Goal: Transaction & Acquisition: Obtain resource

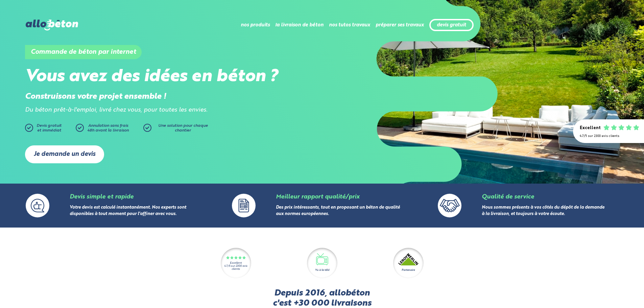
click at [79, 158] on link "Je demande un devis" at bounding box center [64, 154] width 79 height 18
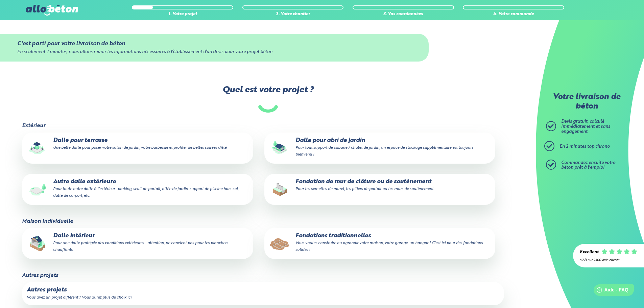
click at [332, 239] on p "Fondations traditionnelles Vous voulez construire ou agrandir votre maison, vot…" at bounding box center [379, 243] width 221 height 21
click at [0, 0] on input "Fondations traditionnelles Vous voulez construire ou agrandir votre maison, vot…" at bounding box center [0, 0] width 0 height 0
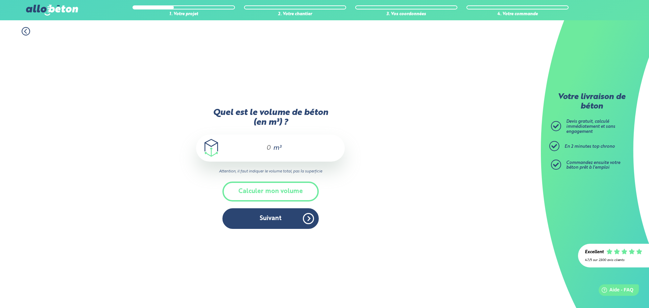
click at [276, 147] on span "m³" at bounding box center [277, 148] width 8 height 7
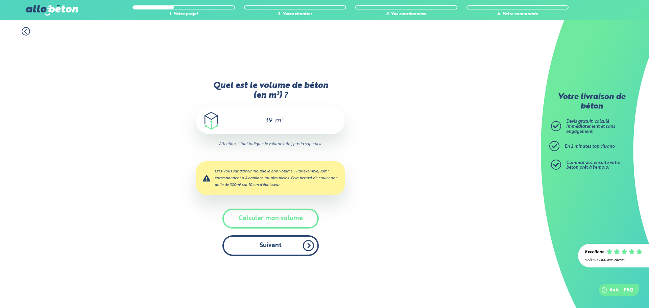
type input "39"
click at [238, 248] on button "Suivant" at bounding box center [270, 245] width 96 height 21
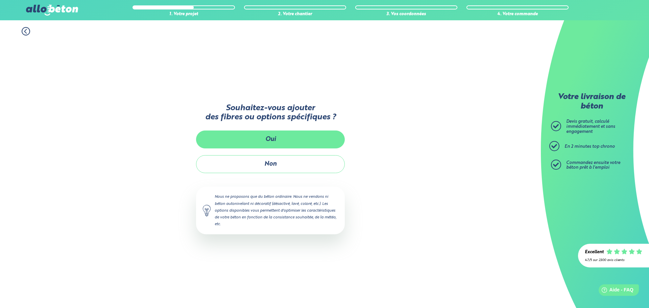
click at [282, 134] on button "Oui" at bounding box center [270, 139] width 149 height 18
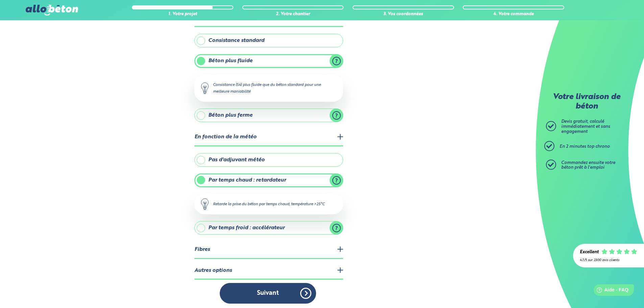
scroll to position [54, 0]
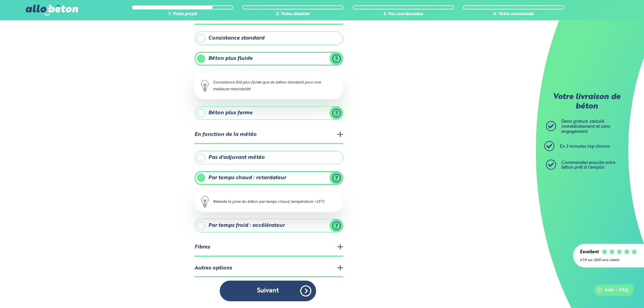
click at [306, 268] on legend "Autres options" at bounding box center [268, 268] width 149 height 17
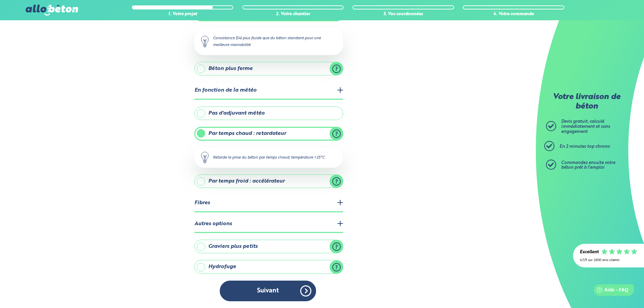
click at [290, 218] on legend "Autres options" at bounding box center [268, 224] width 149 height 17
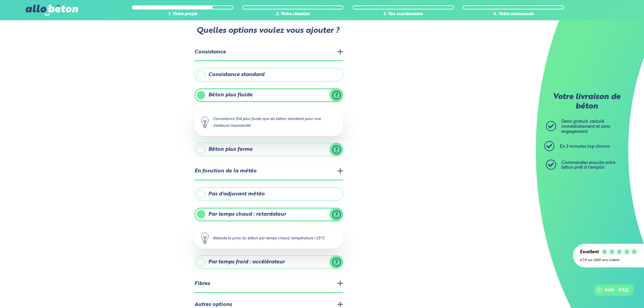
scroll to position [34, 0]
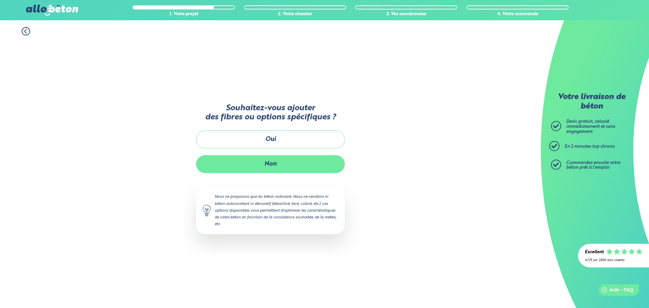
click at [252, 163] on button "Non" at bounding box center [270, 164] width 149 height 18
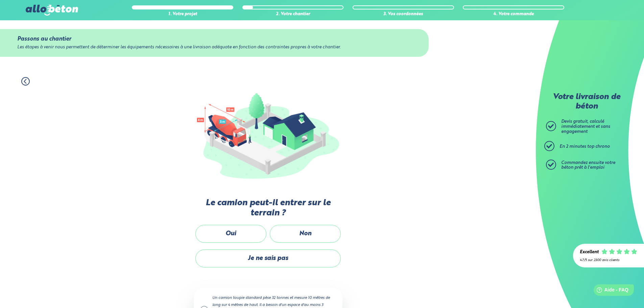
scroll to position [34, 0]
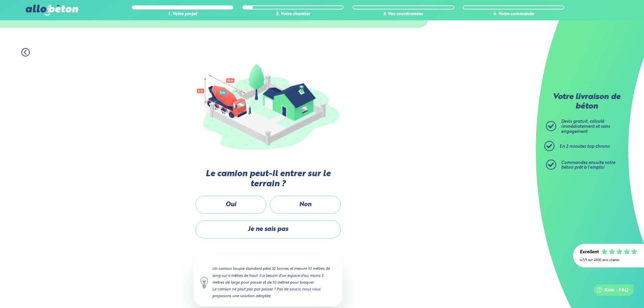
click at [221, 193] on div "Passons au chantier Les étapes à venir nous permettent de déterminer les équipe…" at bounding box center [268, 187] width 149 height 263
click at [226, 197] on label "Oui" at bounding box center [230, 205] width 71 height 18
click at [0, 0] on input "Oui" at bounding box center [0, 0] width 0 height 0
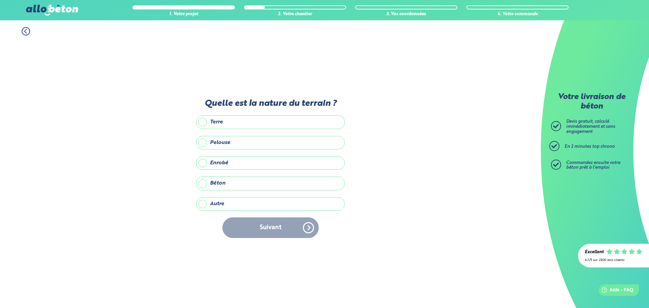
click at [214, 204] on label "Autre" at bounding box center [270, 204] width 149 height 14
click at [0, 0] on input "Autre" at bounding box center [0, 0] width 0 height 0
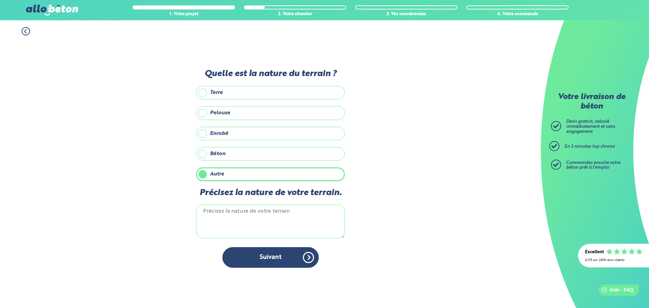
click at [251, 215] on textarea "Précisez la nature de votre terrain." at bounding box center [270, 221] width 149 height 34
type textarea "g"
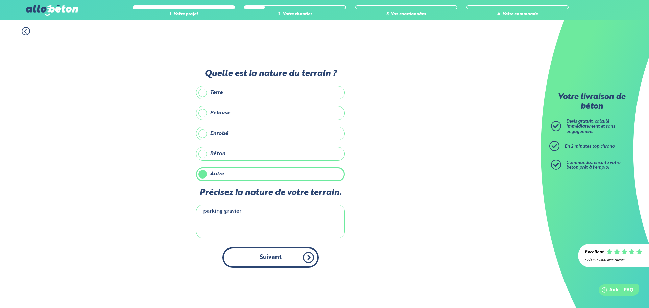
type textarea "parking gravier"
click at [257, 256] on button "Suivant" at bounding box center [270, 257] width 96 height 21
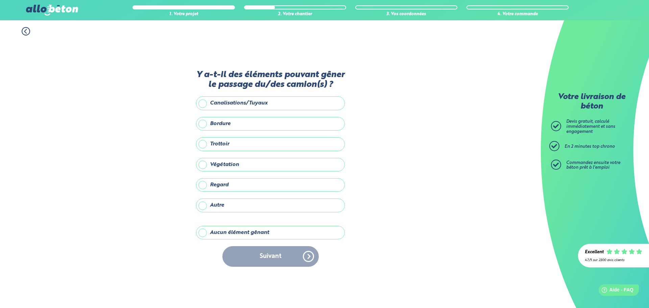
click at [257, 239] on label "Aucun élément gênant" at bounding box center [270, 233] width 149 height 14
click at [0, 0] on input "Aucun élément gênant" at bounding box center [0, 0] width 0 height 0
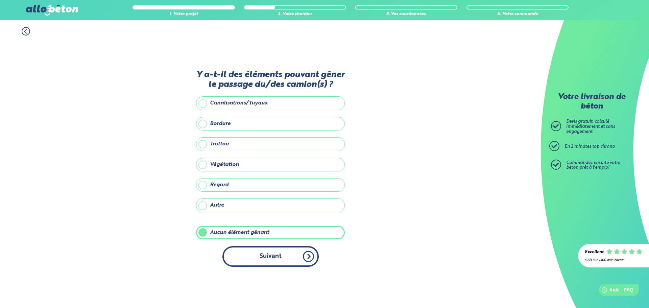
click at [267, 254] on button "Suivant" at bounding box center [270, 256] width 96 height 21
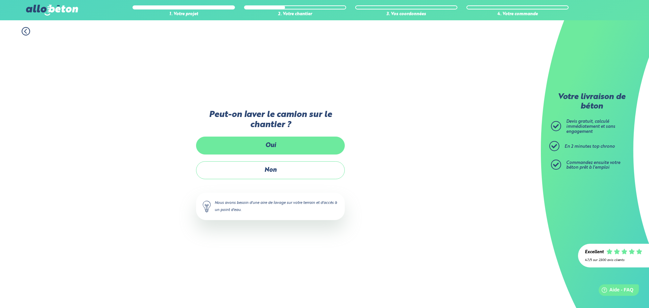
click at [287, 151] on label "Oui" at bounding box center [270, 146] width 149 height 18
click at [0, 0] on input "Oui" at bounding box center [0, 0] width 0 height 0
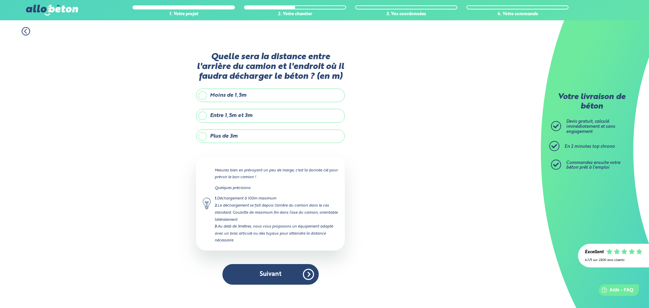
click at [207, 117] on label "Entre 1,5m et 3m" at bounding box center [270, 116] width 149 height 14
click at [0, 0] on input "Entre 1,5m et 3m" at bounding box center [0, 0] width 0 height 0
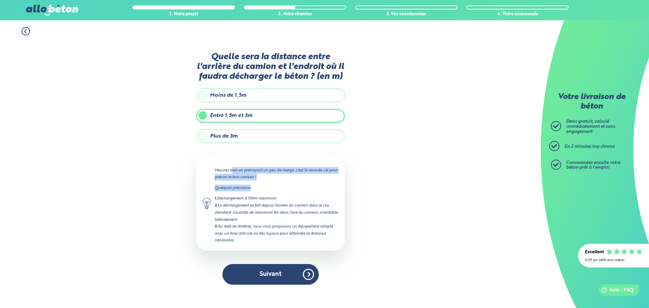
drag, startPoint x: 243, startPoint y: 167, endPoint x: 317, endPoint y: 182, distance: 75.3
click at [317, 182] on div "Mesurez bien en prévoyant un peu de marge, c'est la donnée clé pour prévoir le …" at bounding box center [270, 203] width 149 height 94
drag, startPoint x: 313, startPoint y: 189, endPoint x: 241, endPoint y: 203, distance: 73.4
click at [313, 189] on p "Quelques précisions" at bounding box center [276, 188] width 123 height 7
click at [222, 204] on div "2. Le déchargement se fait depuis l'arrière du camion dans le cas standard. Gou…" at bounding box center [276, 212] width 123 height 21
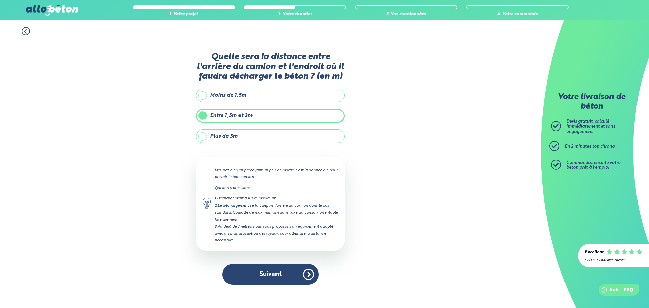
drag, startPoint x: 250, startPoint y: 197, endPoint x: 282, endPoint y: 196, distance: 31.8
click at [280, 196] on div "1. Déchargement à 100m maximum" at bounding box center [276, 198] width 123 height 7
click at [296, 191] on div "Mesurez bien en prévoyant un peu de marge, c'est la donnée clé pour prévoir le …" at bounding box center [270, 203] width 149 height 94
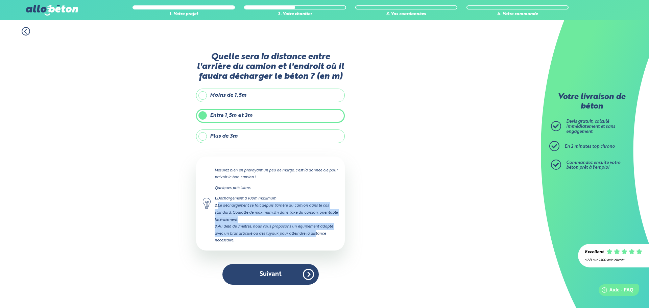
drag, startPoint x: 217, startPoint y: 206, endPoint x: 315, endPoint y: 237, distance: 102.4
click at [315, 237] on div "Mesurez bien en prévoyant un peu de marge, c'est la donnée clé pour prévoir le …" at bounding box center [270, 203] width 149 height 94
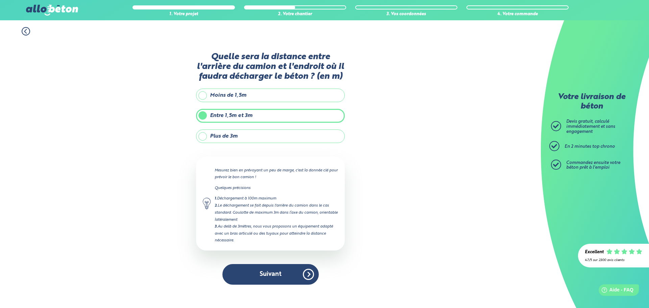
click at [319, 239] on div "3. Au delà de 3mètres, nous vous proposons un équipement adapté avec un bras ar…" at bounding box center [276, 233] width 123 height 21
click at [293, 275] on button "Suivant" at bounding box center [270, 274] width 96 height 21
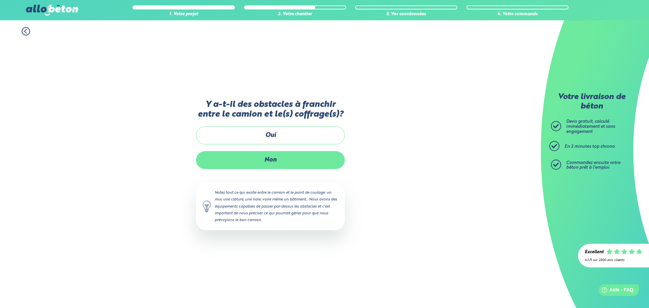
click at [283, 160] on label "Non" at bounding box center [270, 160] width 149 height 18
click at [0, 0] on input "Non" at bounding box center [0, 0] width 0 height 0
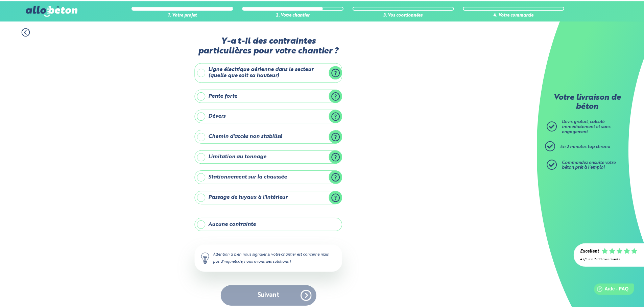
scroll to position [5, 0]
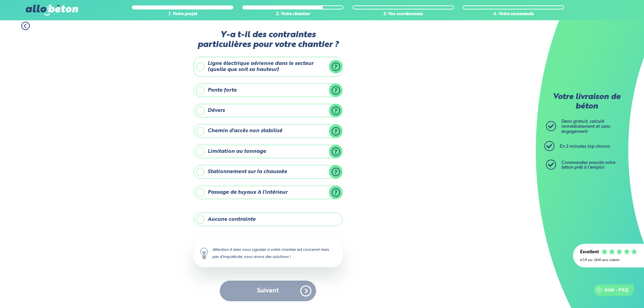
click at [245, 221] on label "Aucune contrainte" at bounding box center [268, 220] width 149 height 14
click at [0, 0] on input "Aucune contrainte" at bounding box center [0, 0] width 0 height 0
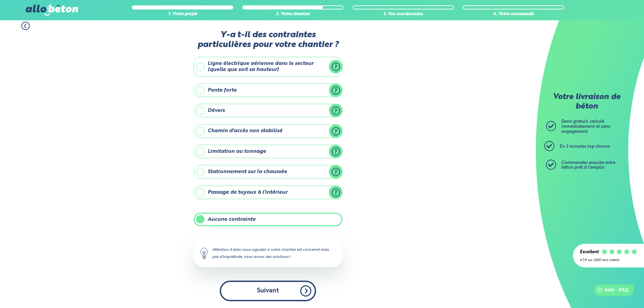
click at [264, 290] on button "Suivant" at bounding box center [268, 291] width 96 height 21
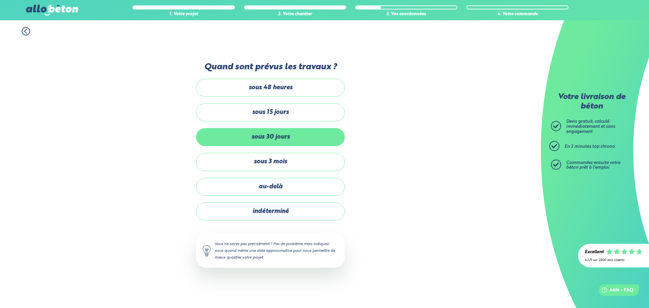
click at [280, 131] on label "sous 30 jours" at bounding box center [270, 137] width 149 height 18
click at [0, 0] on input "sous 30 jours" at bounding box center [0, 0] width 0 height 0
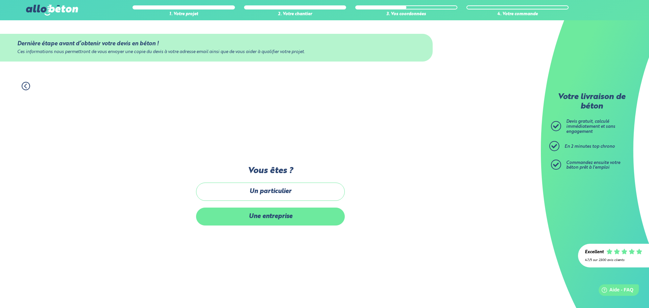
click at [275, 214] on label "Une entreprise" at bounding box center [270, 217] width 149 height 18
click at [0, 0] on input "Une entreprise" at bounding box center [0, 0] width 0 height 0
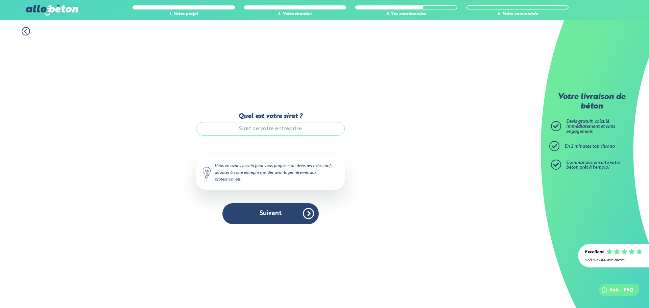
click at [260, 123] on input "Quel est votre siret ?" at bounding box center [270, 129] width 149 height 14
click at [246, 129] on input "Quel est votre siret ?" at bounding box center [270, 129] width 149 height 14
paste input "89906434900017"
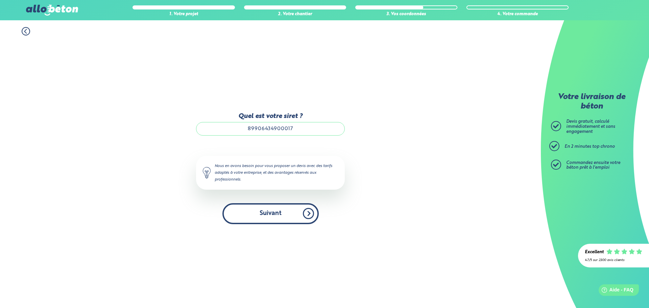
type input "89906434900017"
click at [260, 218] on button "Suivant" at bounding box center [270, 213] width 96 height 21
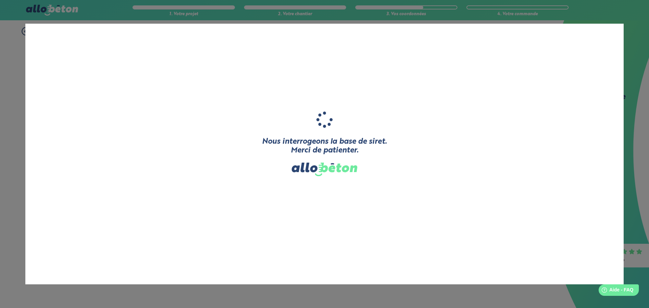
type input "LE SAVOIR FER FRANCAIS"
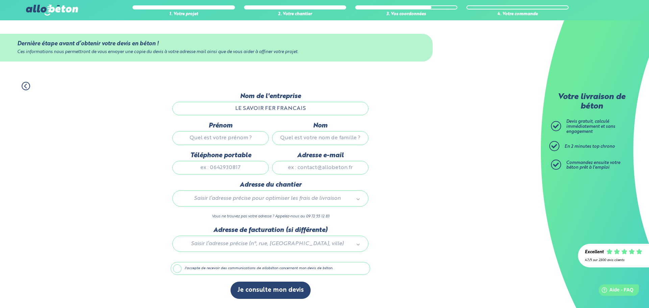
click at [224, 136] on input "Prénom" at bounding box center [220, 138] width 96 height 14
type input "clément"
click at [345, 138] on input "Nom" at bounding box center [320, 138] width 96 height 14
type input "foncier"
click at [225, 170] on input "Téléphone portable" at bounding box center [220, 168] width 96 height 14
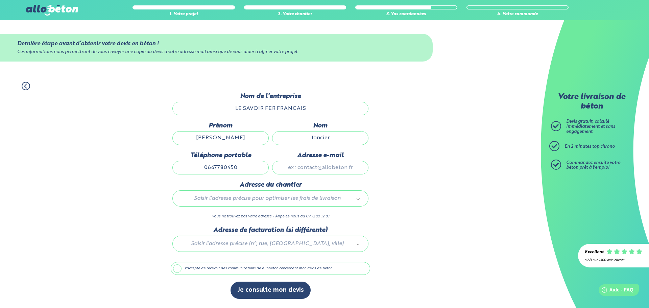
type input "0667780450"
click at [401, 148] on div "1. Votre projet 2. Votre chantier 3. Vos coordonnées 4. Votre commande Dernière…" at bounding box center [270, 191] width 541 height 233
click at [237, 219] on ul "Merci de saisir une addresse" at bounding box center [269, 224] width 187 height 13
click at [237, 214] on input "text" at bounding box center [270, 212] width 186 height 9
type input "r"
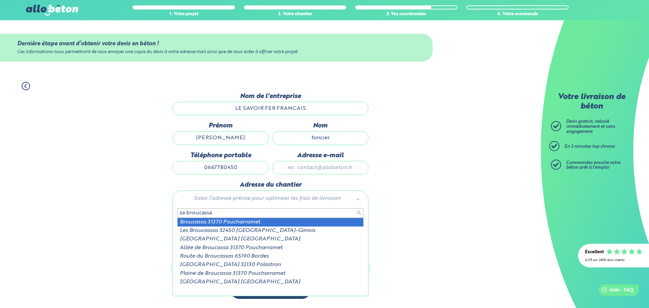
type input "za broucassa"
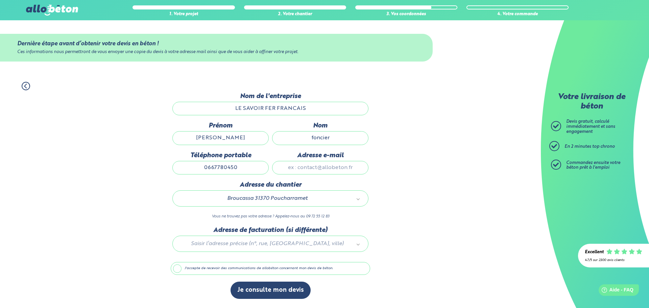
click at [235, 243] on div at bounding box center [270, 242] width 199 height 32
click at [260, 271] on label "J'accepte de recevoir des communications de allobéton concernant mon devis de b…" at bounding box center [270, 268] width 199 height 13
click at [0, 0] on input "J'accepte de recevoir des communications de allobéton concernant mon devis de b…" at bounding box center [0, 0] width 0 height 0
click at [285, 294] on button "Je consulte mon devis" at bounding box center [271, 290] width 80 height 17
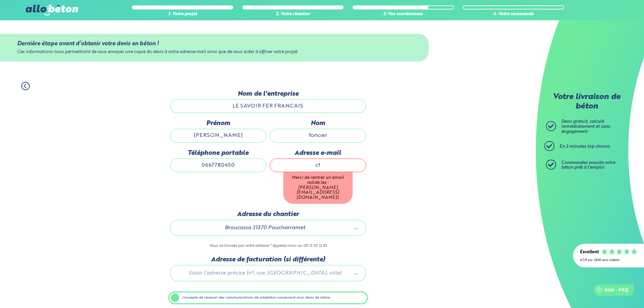
type input "cfsm31@gmail.com"
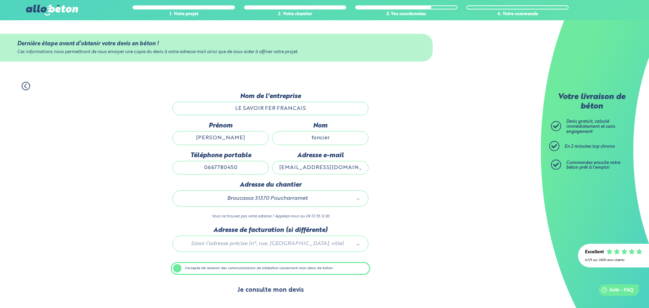
click at [254, 290] on button "Je consulte mon devis" at bounding box center [271, 290] width 80 height 17
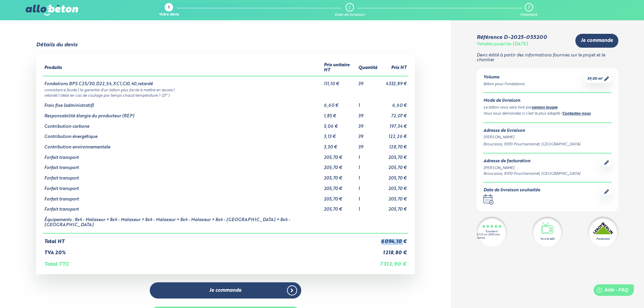
drag, startPoint x: 380, startPoint y: 232, endPoint x: 404, endPoint y: 230, distance: 24.1
click at [404, 233] on td "6 094,10 €" at bounding box center [393, 238] width 29 height 11
click at [413, 220] on div "Produits Prix unitaire HT Quantité Prix HT Fondations BPS C25/30,D22,S4,XC1,Cl0…" at bounding box center [225, 163] width 379 height 221
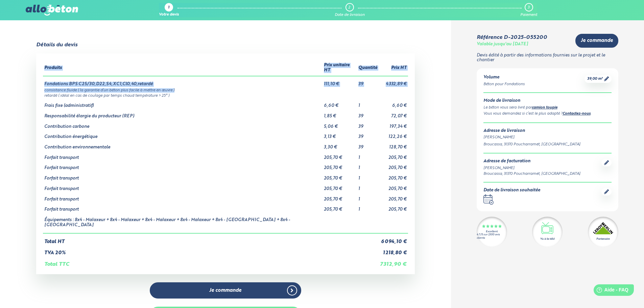
drag, startPoint x: 306, startPoint y: 83, endPoint x: 413, endPoint y: 191, distance: 152.2
click at [413, 191] on div "Produits Prix unitaire HT Quantité Prix HT Fondations BPS C25/30,D22,S4,XC1,Cl0…" at bounding box center [225, 163] width 379 height 221
click at [431, 213] on div "Détails du devis Produits Prix unitaire HT Quantité Prix HT Fondations BPS C25/…" at bounding box center [225, 195] width 451 height 306
click at [429, 212] on div "Détails du devis Produits Prix unitaire HT Quantité Prix HT Fondations BPS C25/…" at bounding box center [225, 195] width 451 height 306
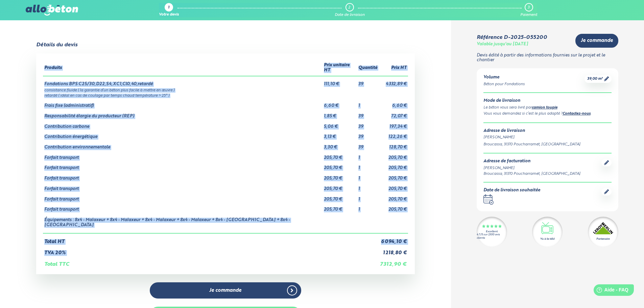
drag, startPoint x: 379, startPoint y: 239, endPoint x: 411, endPoint y: 233, distance: 33.3
click at [411, 233] on div "Produits Prix unitaire HT Quantité Prix HT Fondations BPS C25/30,D22,S4,XC1,Cl0…" at bounding box center [225, 163] width 379 height 221
click at [425, 228] on div "Détails du devis Produits Prix unitaire HT Quantité Prix HT Fondations BPS C25/…" at bounding box center [225, 195] width 451 height 306
